Goal: Task Accomplishment & Management: Manage account settings

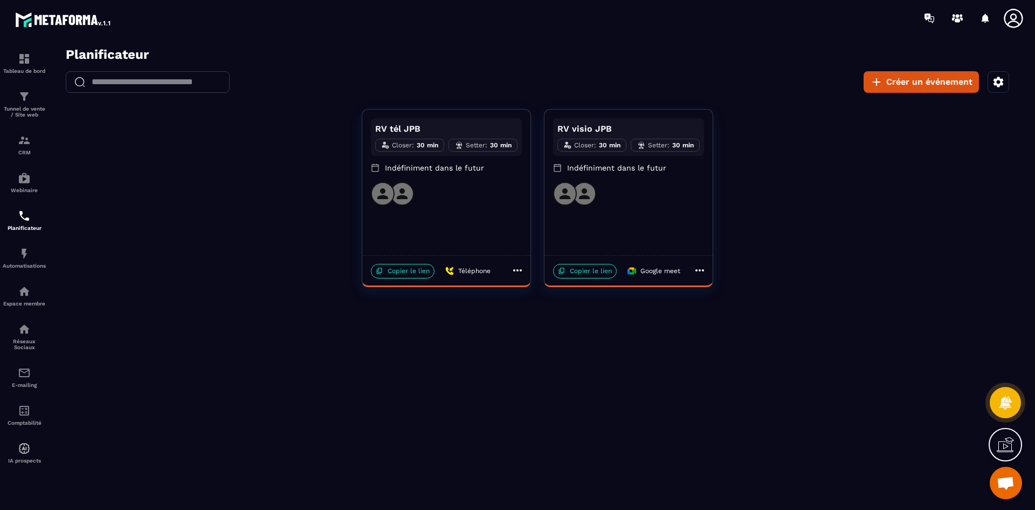
scroll to position [3117, 0]
click at [414, 264] on p "Copier le lien" at bounding box center [403, 271] width 64 height 15
click at [29, 104] on div "Tunnel de vente / Site web" at bounding box center [24, 104] width 43 height 28
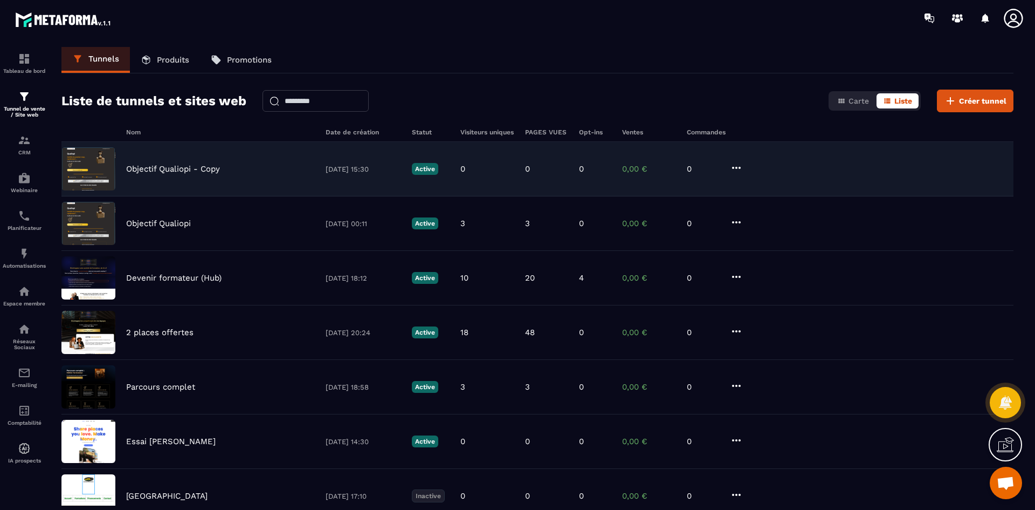
click at [739, 166] on icon at bounding box center [736, 167] width 13 height 13
click at [770, 247] on button "Supprimer" at bounding box center [777, 247] width 86 height 19
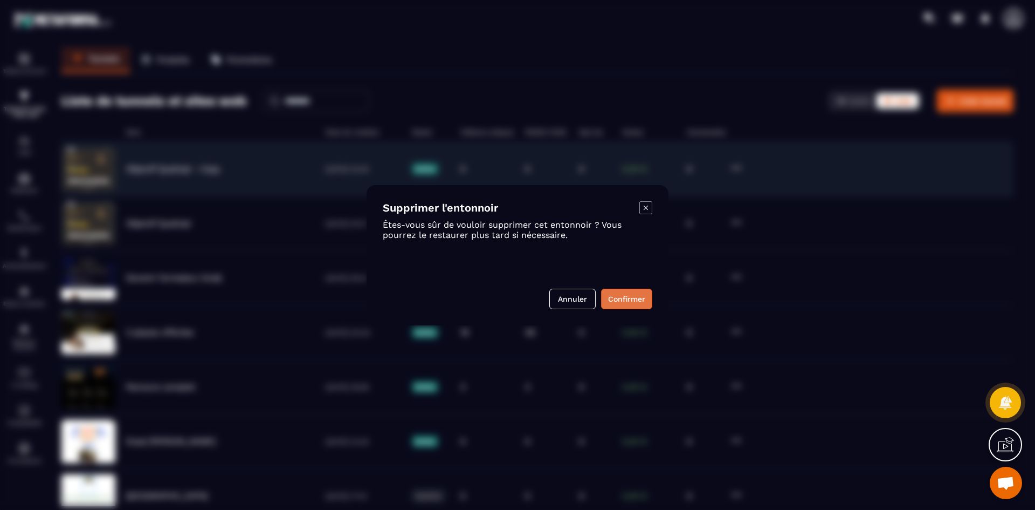
click at [623, 292] on button "Confirmer" at bounding box center [626, 299] width 51 height 20
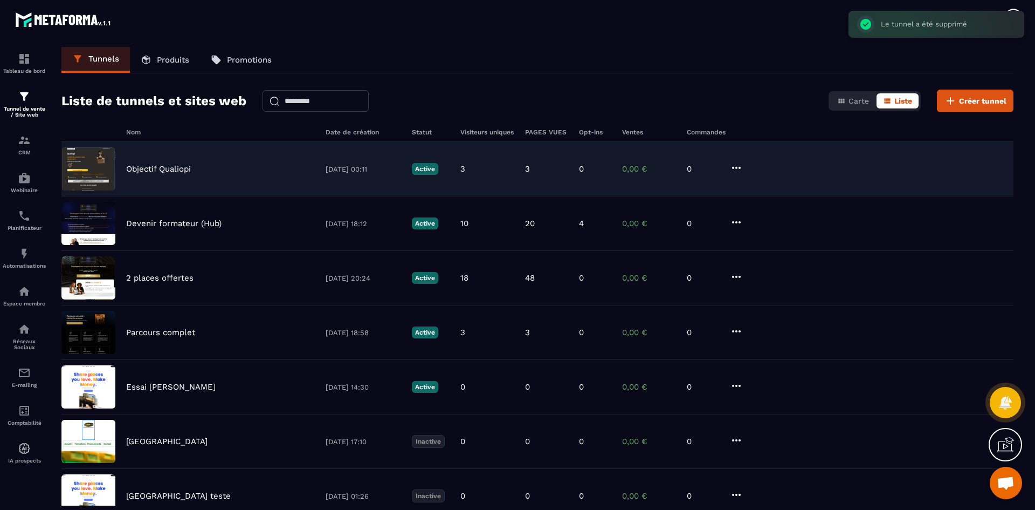
click at [151, 196] on div "Objectif Qualiopi [DATE] 00:11 Active 3 3 0 0,00 € 0" at bounding box center [537, 223] width 952 height 54
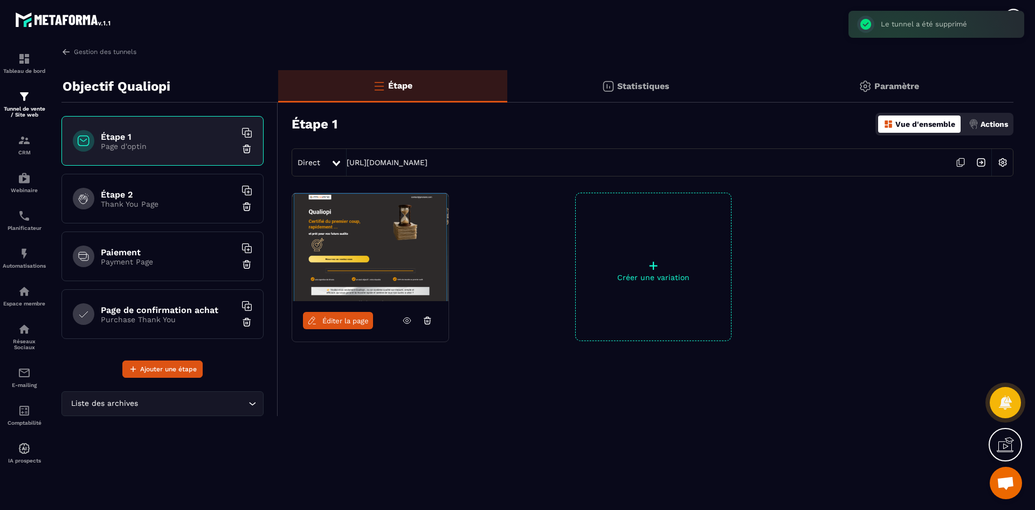
click at [364, 328] on link "Éditer la page" at bounding box center [338, 320] width 70 height 17
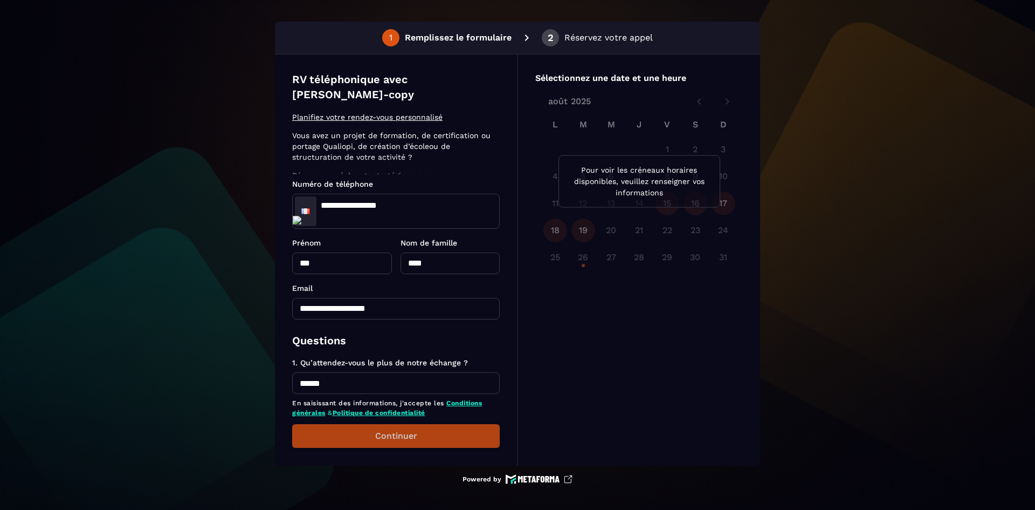
click at [371, 428] on button "Continuer" at bounding box center [396, 436] width 208 height 24
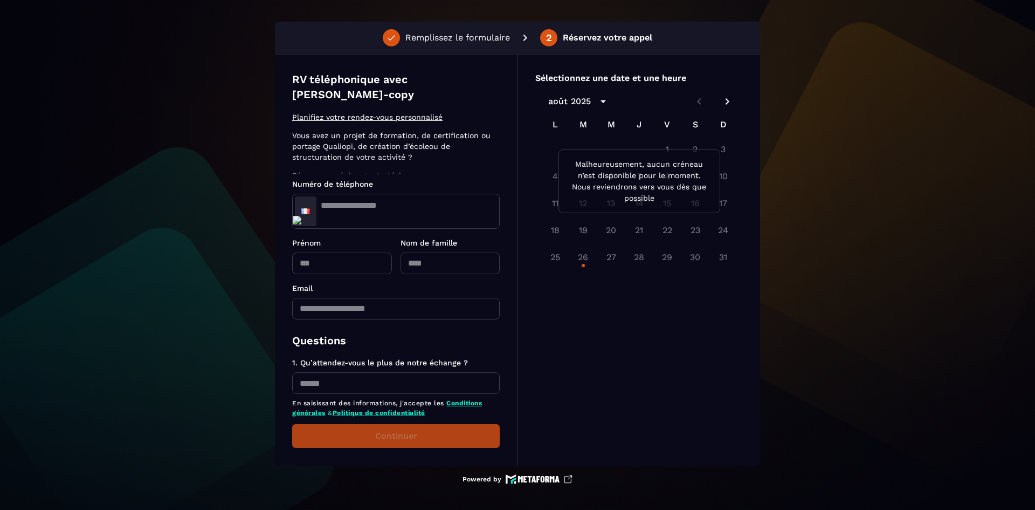
click at [637, 184] on p "Malheureusement, aucun créneau n’est disponible pour le moment. Nous reviendron…" at bounding box center [639, 181] width 143 height 45
